Goal: Feedback & Contribution: Submit feedback/report problem

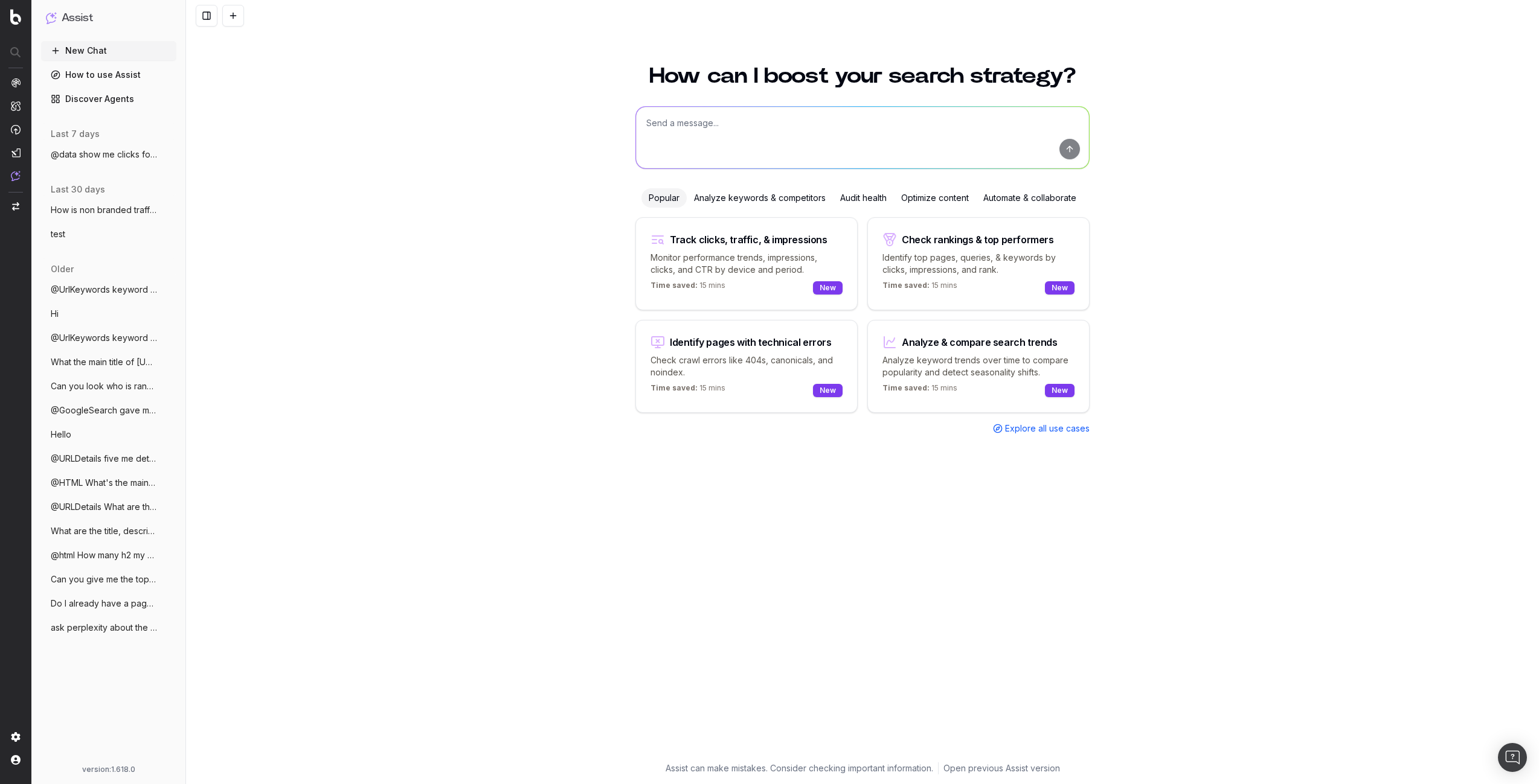
click at [84, 153] on span "@data show me clicks for last 7 days" at bounding box center [104, 155] width 107 height 12
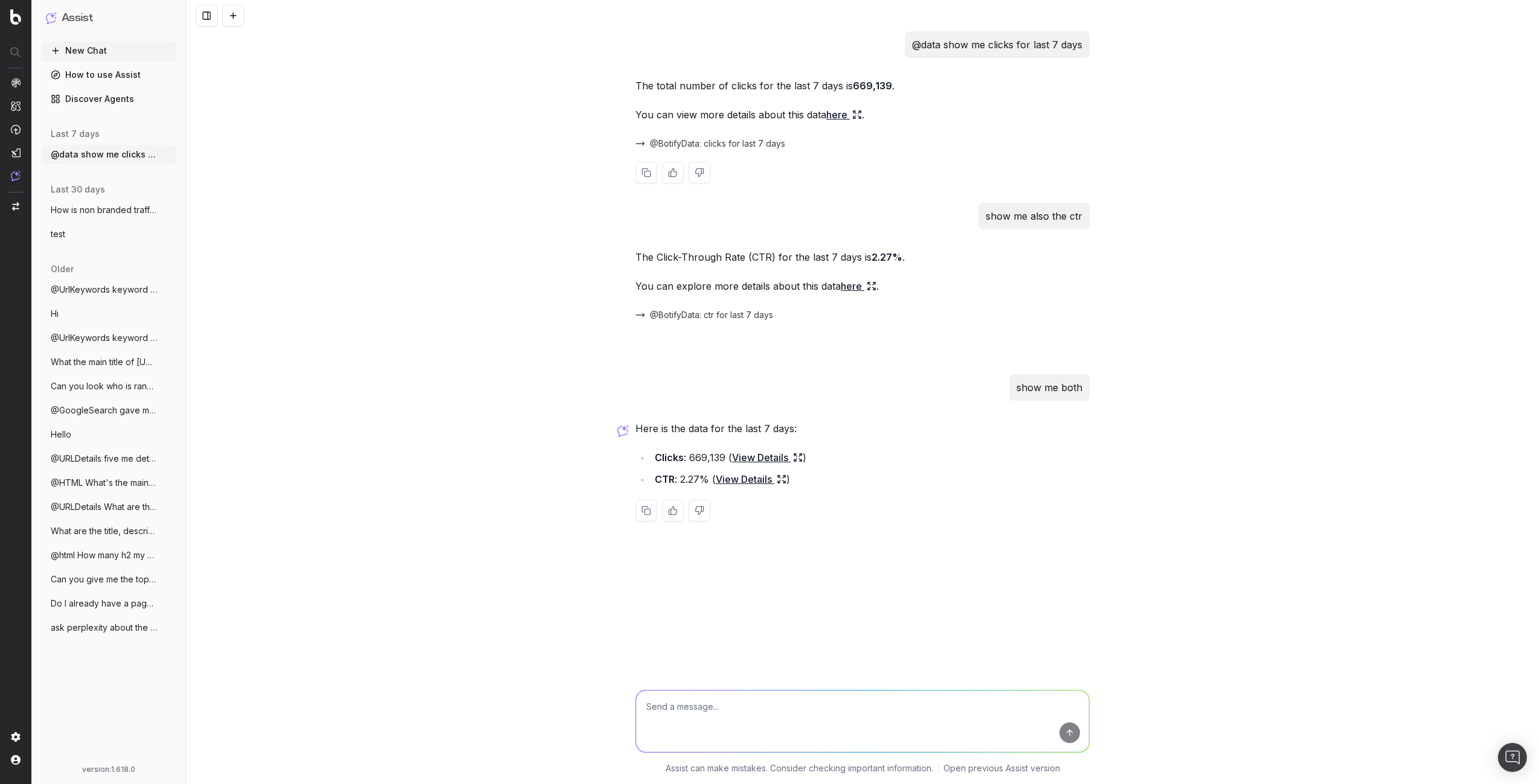
click at [751, 141] on span "@BotifyData: clicks for last 7 days" at bounding box center [718, 144] width 135 height 12
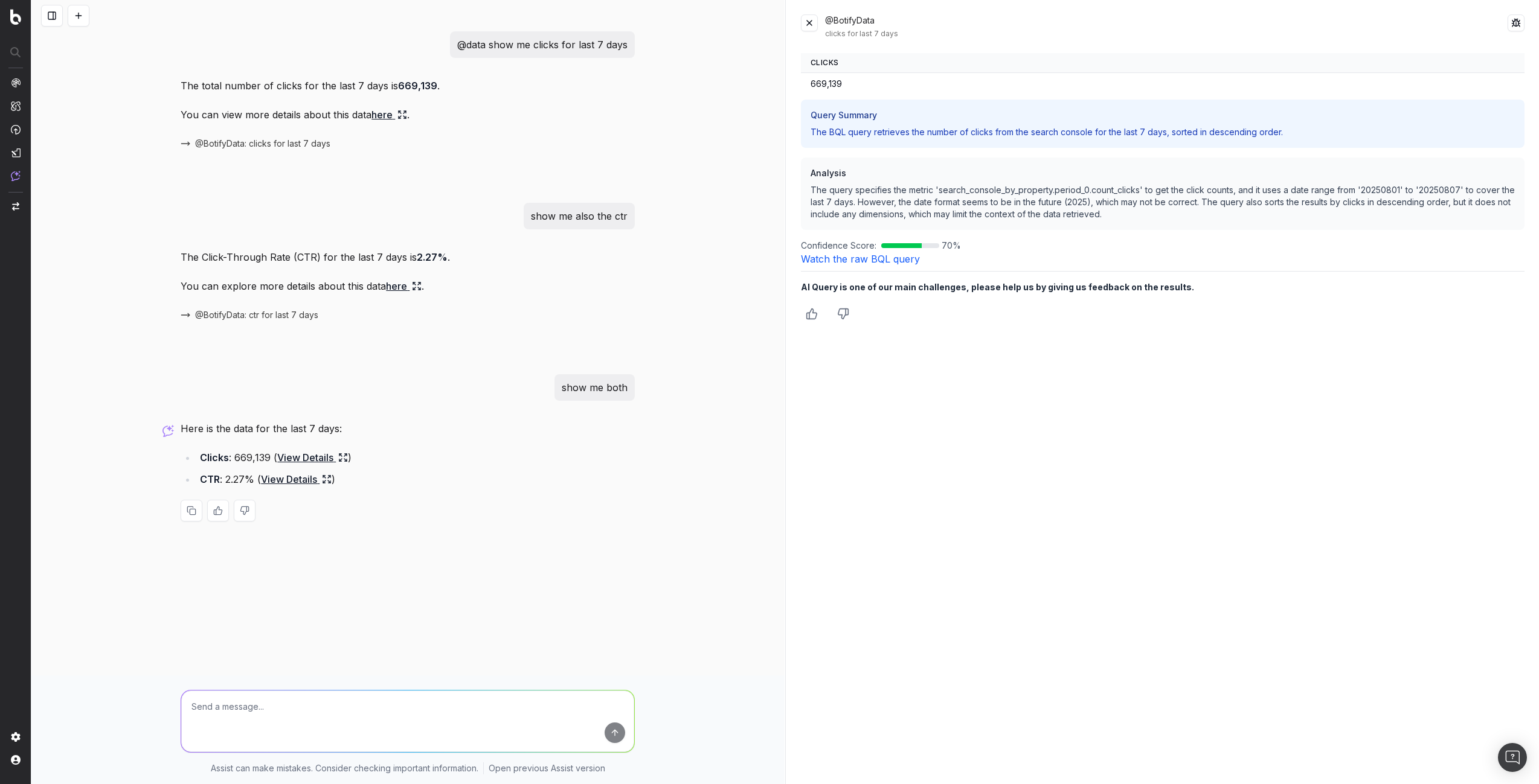
click at [886, 564] on div "@BotifyData clicks for last 7 days Clicks 669,139 Query Summary The BQL query r…" at bounding box center [1163, 392] width 753 height 784
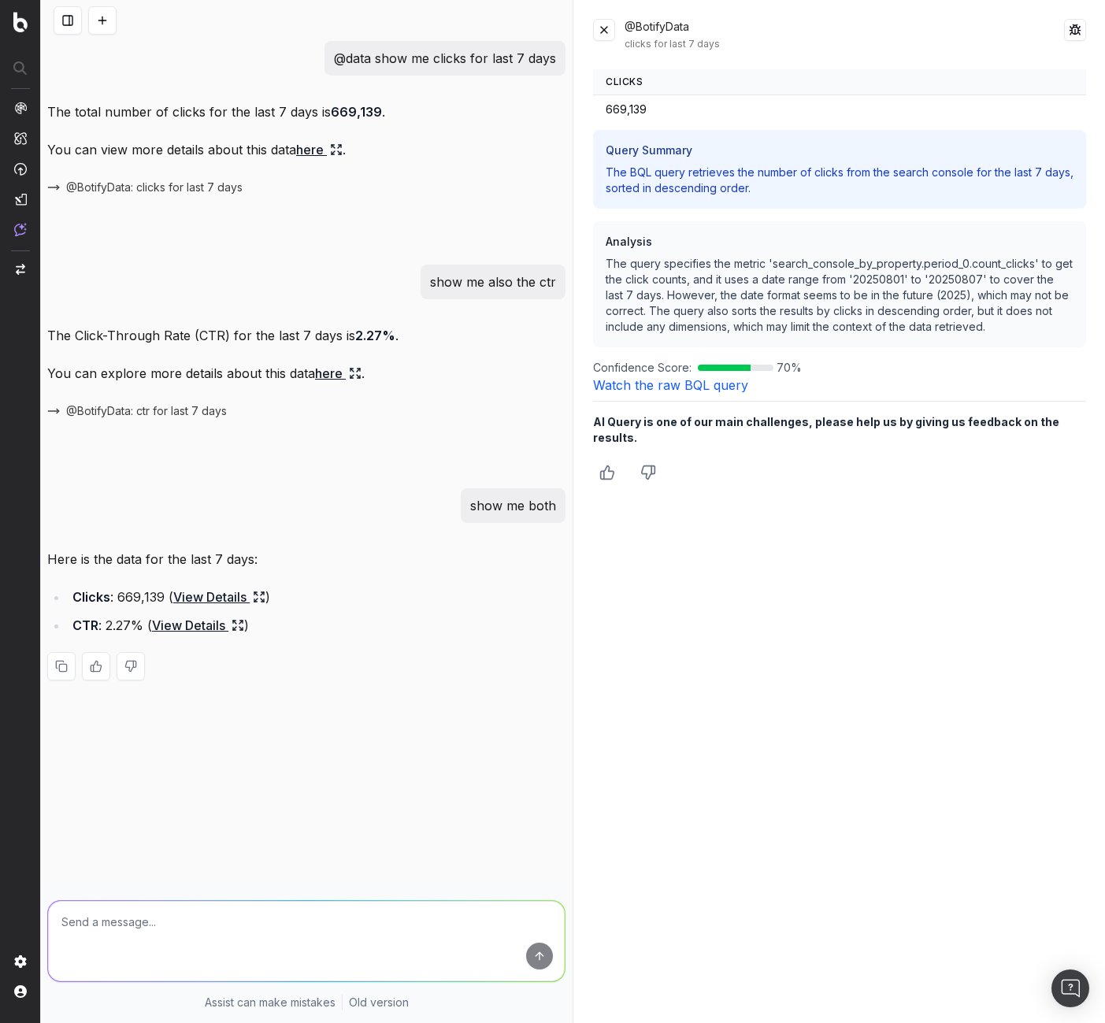
click at [645, 466] on icon "Thumbs down" at bounding box center [648, 472] width 13 height 13
click at [736, 517] on textarea at bounding box center [839, 529] width 493 height 61
click at [124, 451] on button at bounding box center [131, 449] width 28 height 28
click at [261, 460] on div at bounding box center [306, 449] width 518 height 28
click at [201, 410] on span "@BotifyData: ctr for last 7 days" at bounding box center [146, 411] width 161 height 16
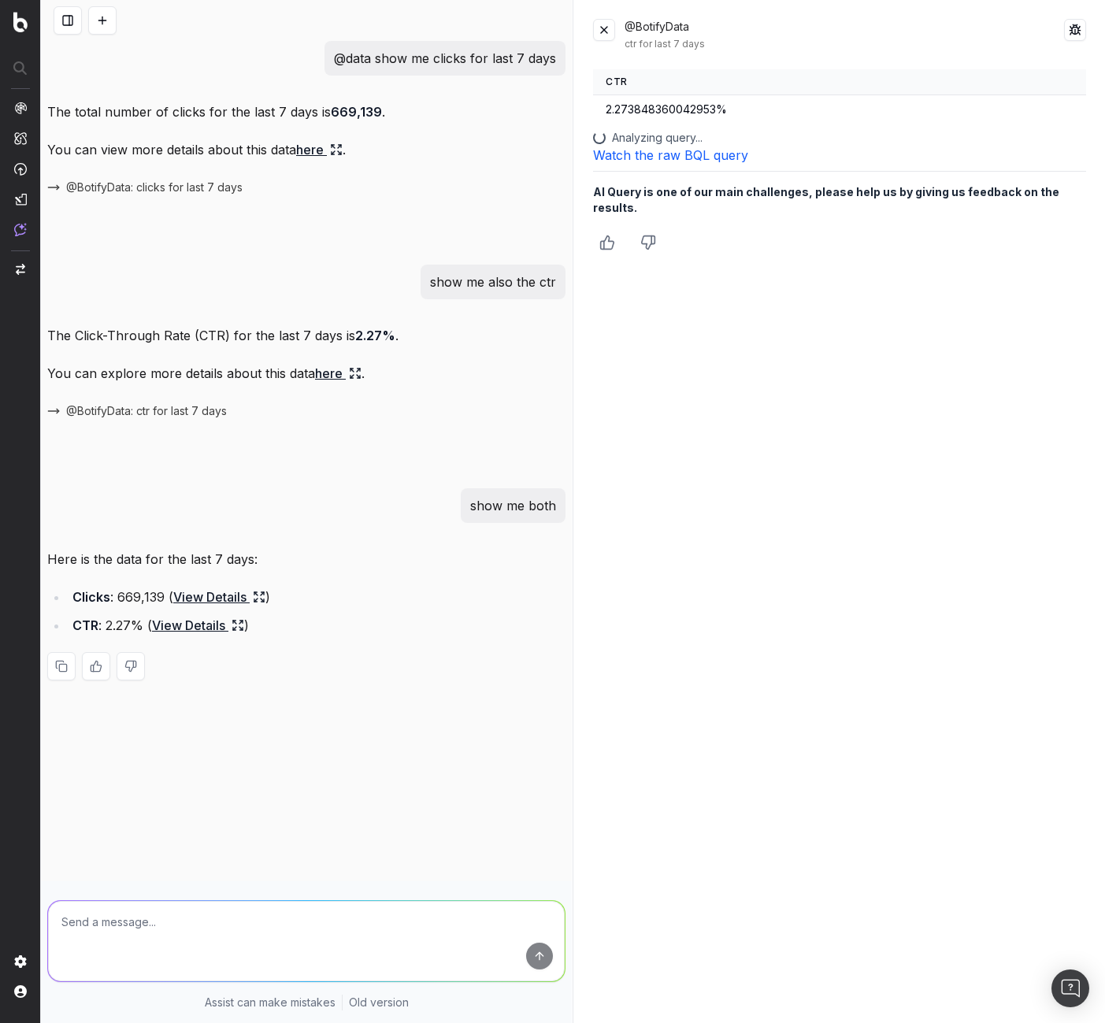
click at [645, 228] on button "Thumbs down" at bounding box center [648, 242] width 28 height 28
click at [703, 296] on textarea at bounding box center [839, 299] width 493 height 61
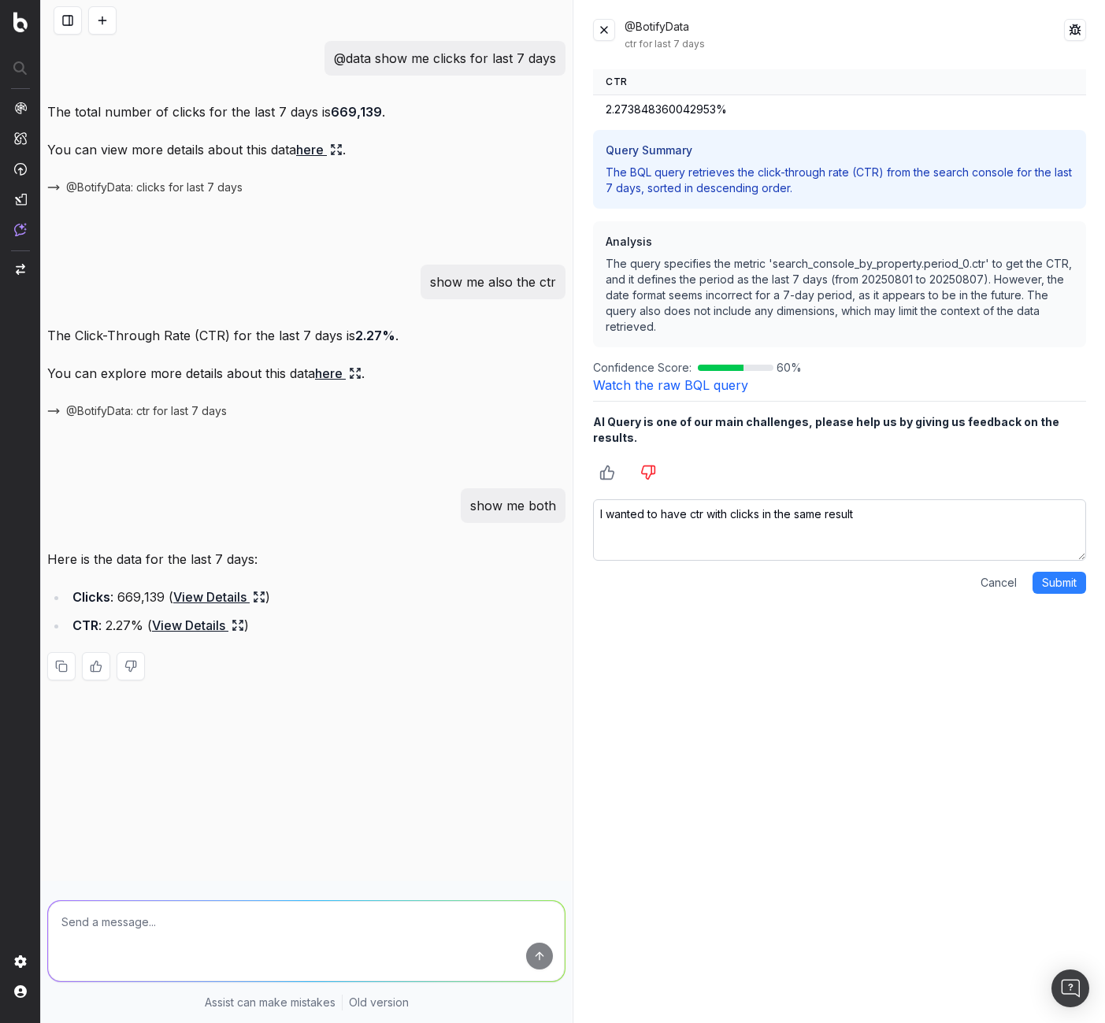
type textarea "I wanted to have ctr with clicks in the same result"
click at [1057, 572] on button "Submit" at bounding box center [1060, 583] width 54 height 22
